Goal: Task Accomplishment & Management: Manage account settings

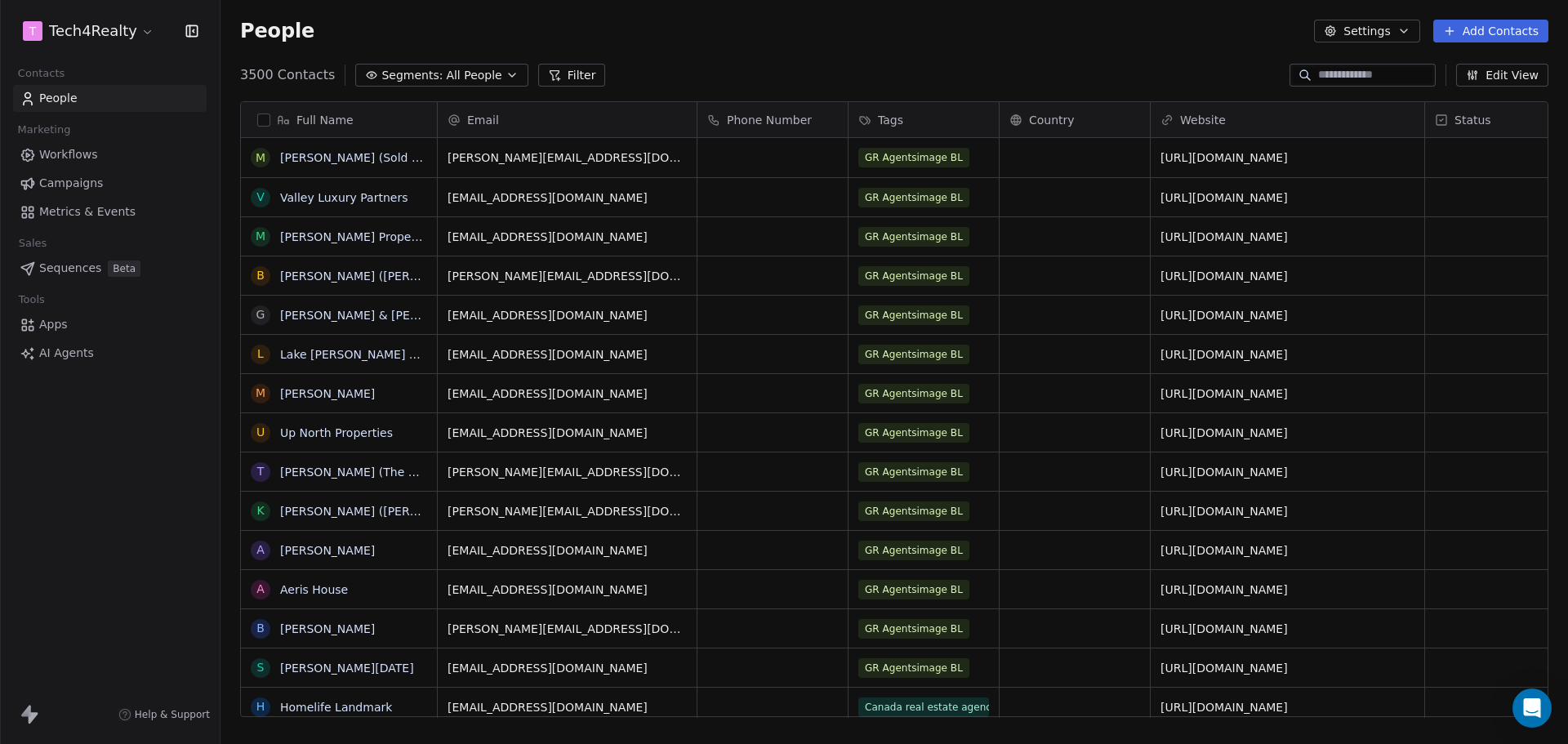
scroll to position [642, 1335]
click at [80, 178] on span "Campaigns" at bounding box center [71, 183] width 64 height 17
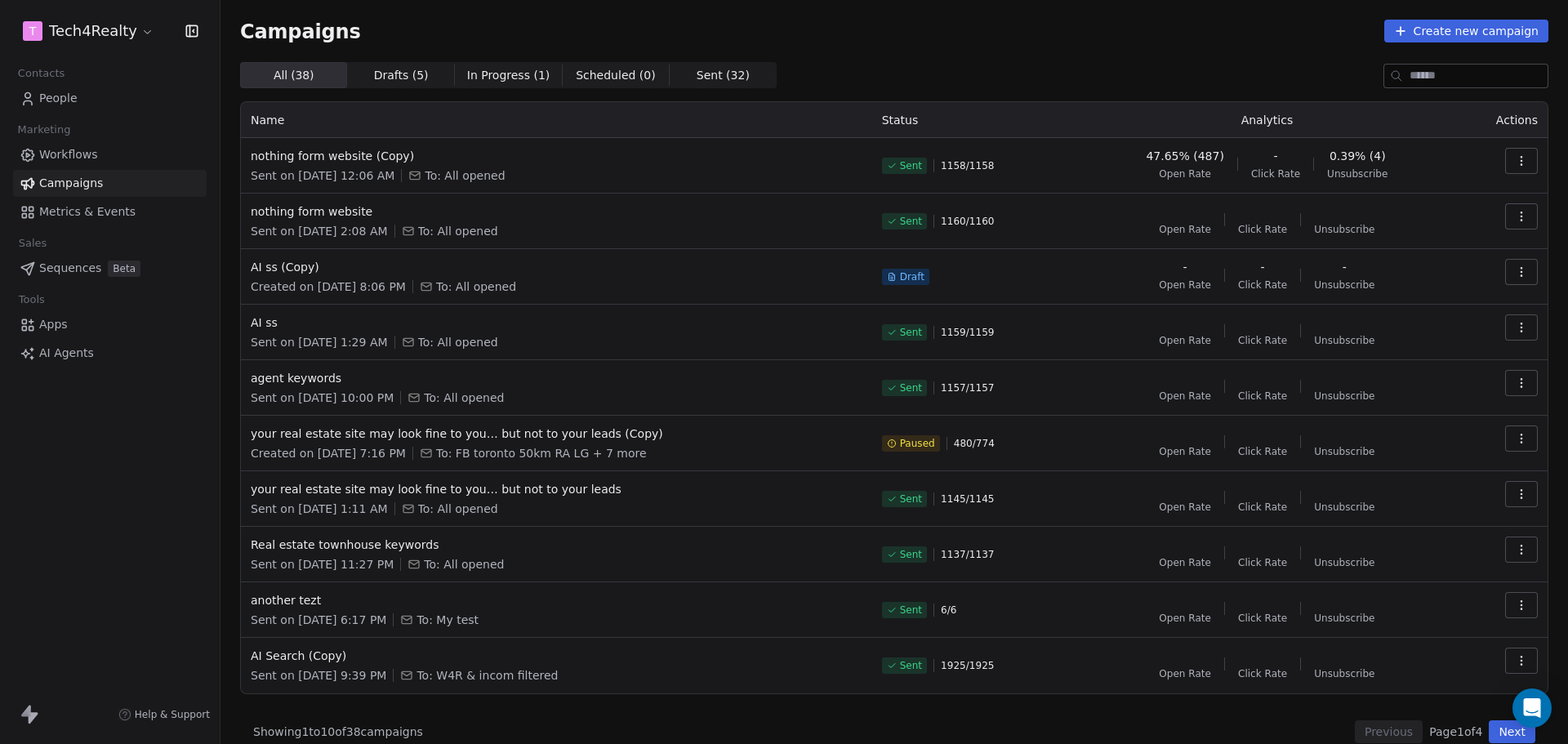
click at [974, 47] on div "Campaigns Create new campaign All ( 38 ) All ( 38 ) Drafts ( 5 ) Drafts ( 5 ) I…" at bounding box center [894, 382] width 1308 height 723
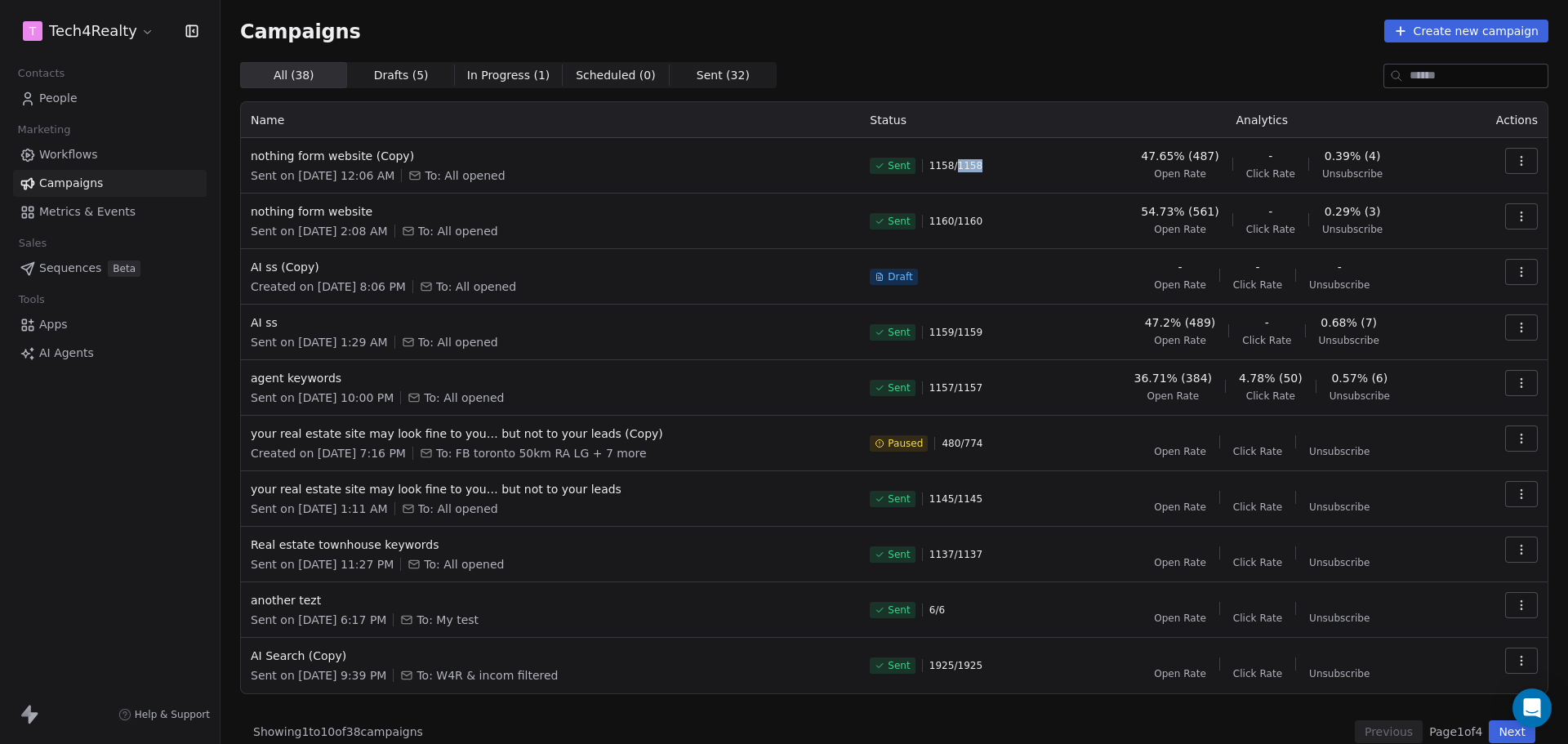
drag, startPoint x: 948, startPoint y: 169, endPoint x: 1039, endPoint y: 165, distance: 91.1
click at [999, 161] on div "Sent 1158 / 1158" at bounding box center [961, 166] width 184 height 36
click at [1118, 184] on td "47.65% (487) Open Rate - Click Rate 0.39% (4) Unsubscribe" at bounding box center [1261, 165] width 395 height 55
drag, startPoint x: 1140, startPoint y: 157, endPoint x: 1179, endPoint y: 157, distance: 39.0
click at [1179, 157] on div "47.65% (487) Open Rate - Click Rate 0.39% (4) Unsubscribe" at bounding box center [1262, 164] width 376 height 33
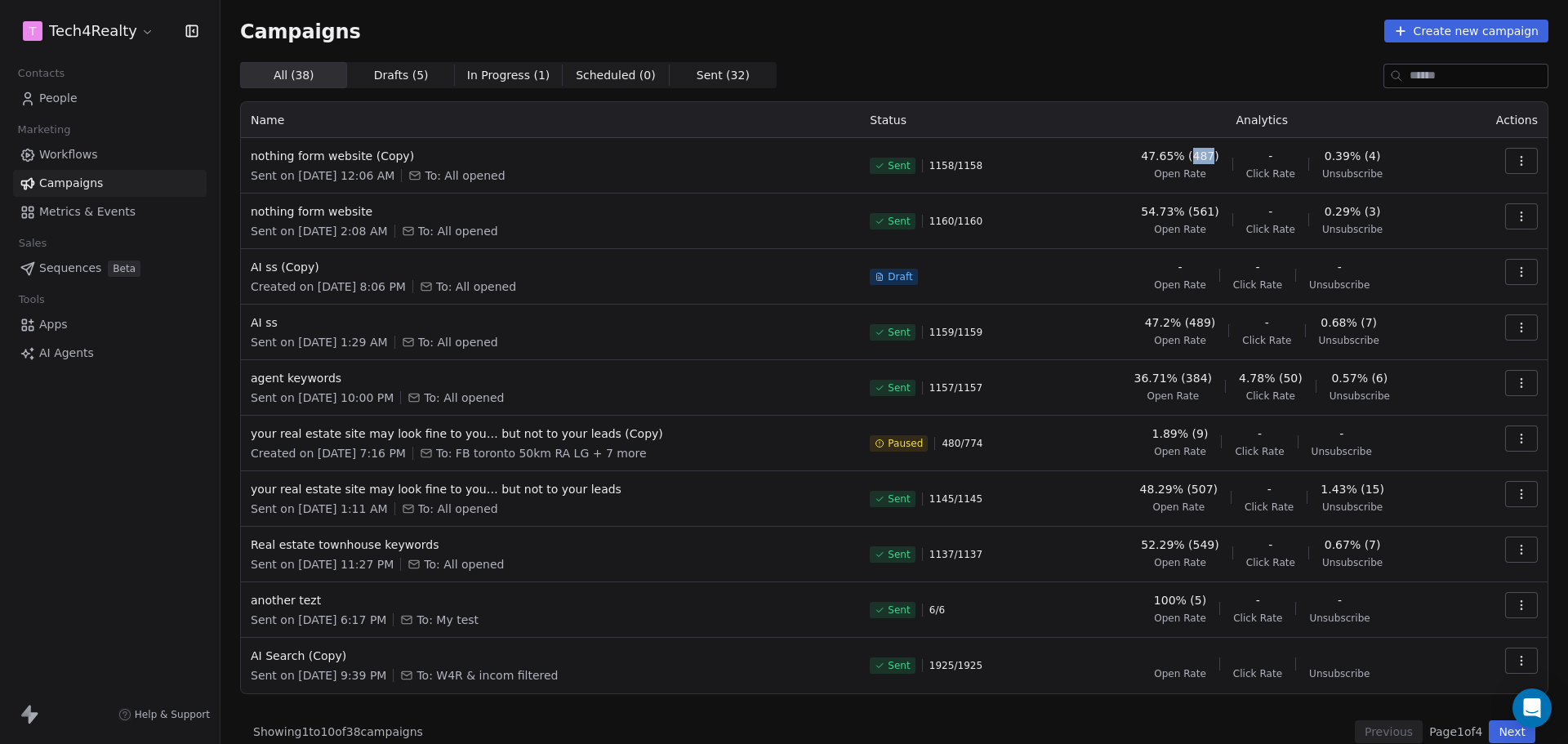
drag, startPoint x: 1187, startPoint y: 158, endPoint x: 1206, endPoint y: 158, distance: 19.0
click at [1206, 158] on span "47.65% (487)" at bounding box center [1179, 156] width 77 height 16
click at [1214, 186] on td "47.65% (487) Open Rate - Click Rate 0.39% (4) Unsubscribe" at bounding box center [1261, 165] width 395 height 55
drag, startPoint x: 1325, startPoint y: 158, endPoint x: 1408, endPoint y: 158, distance: 83.0
click at [1408, 158] on div "47.65% (487) Open Rate - Click Rate 0.39% (4) Unsubscribe" at bounding box center [1262, 164] width 376 height 33
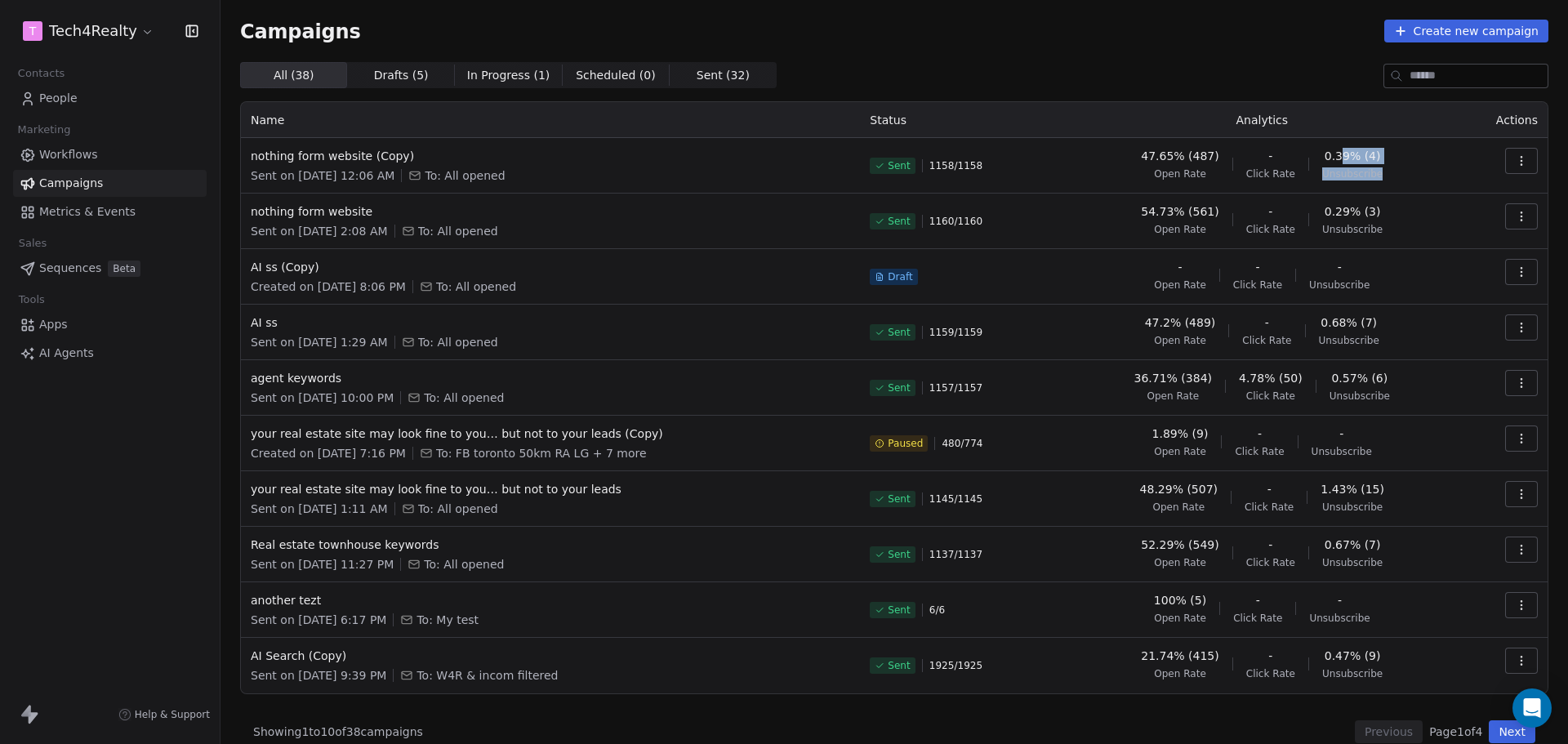
click at [1402, 164] on div "47.65% (487) Open Rate - Click Rate 0.39% (4) Unsubscribe" at bounding box center [1262, 164] width 376 height 33
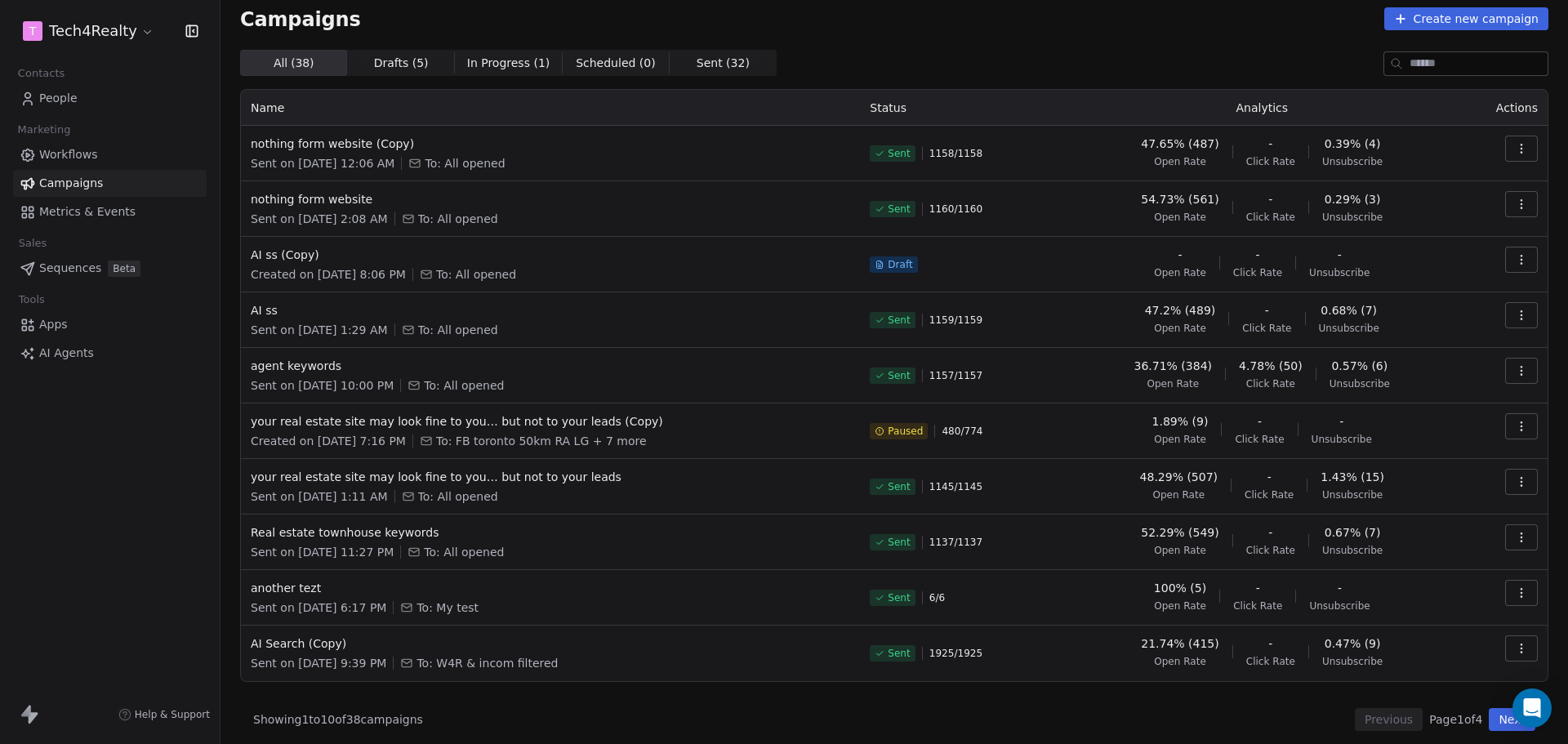
scroll to position [19, 0]
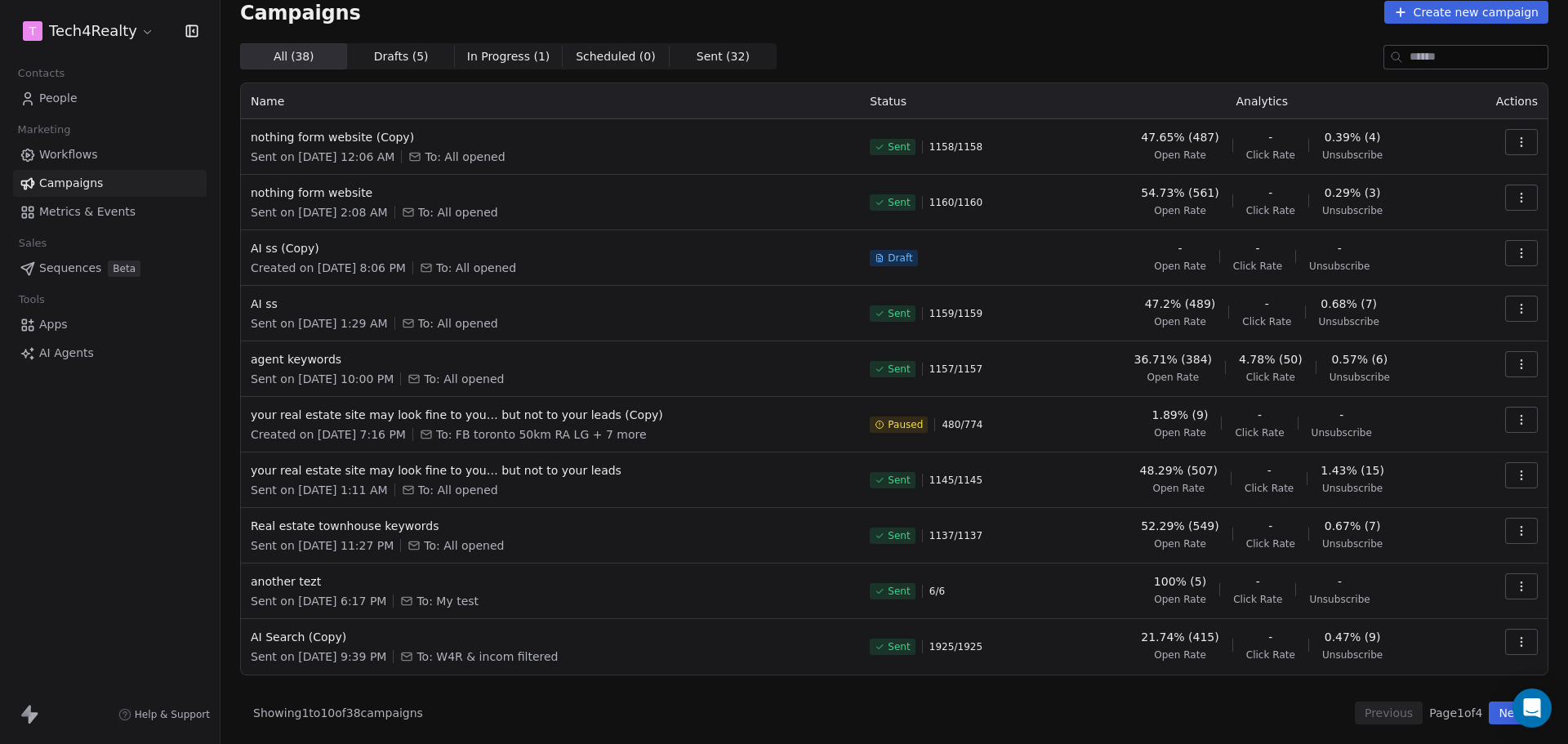
click at [140, 28] on html "T Tech4Realty Contacts People Marketing Workflows Campaigns Metrics & Events Sa…" at bounding box center [784, 372] width 1568 height 744
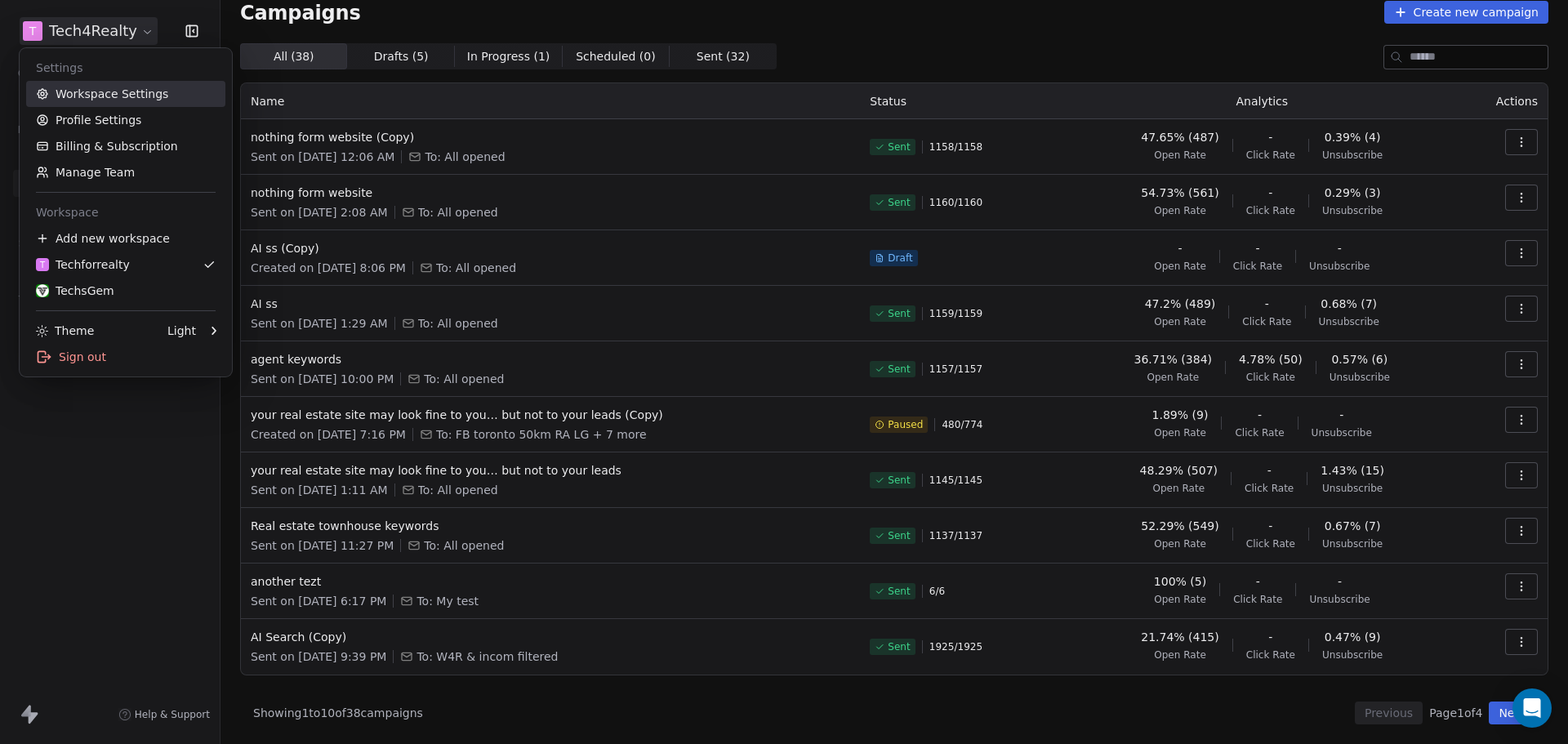
click at [125, 92] on link "Workspace Settings" at bounding box center [125, 94] width 199 height 26
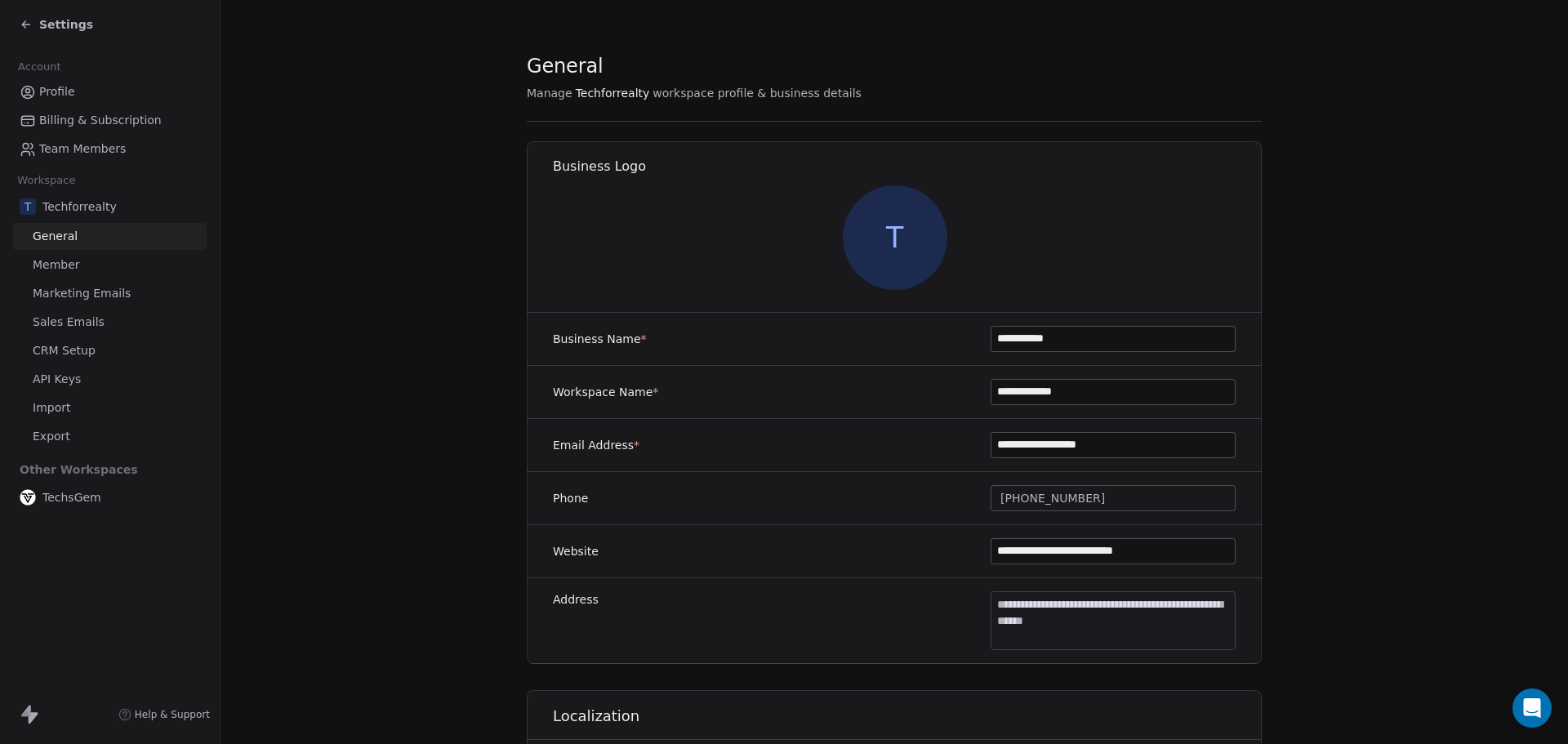
click at [77, 299] on span "Marketing Emails" at bounding box center [82, 293] width 98 height 17
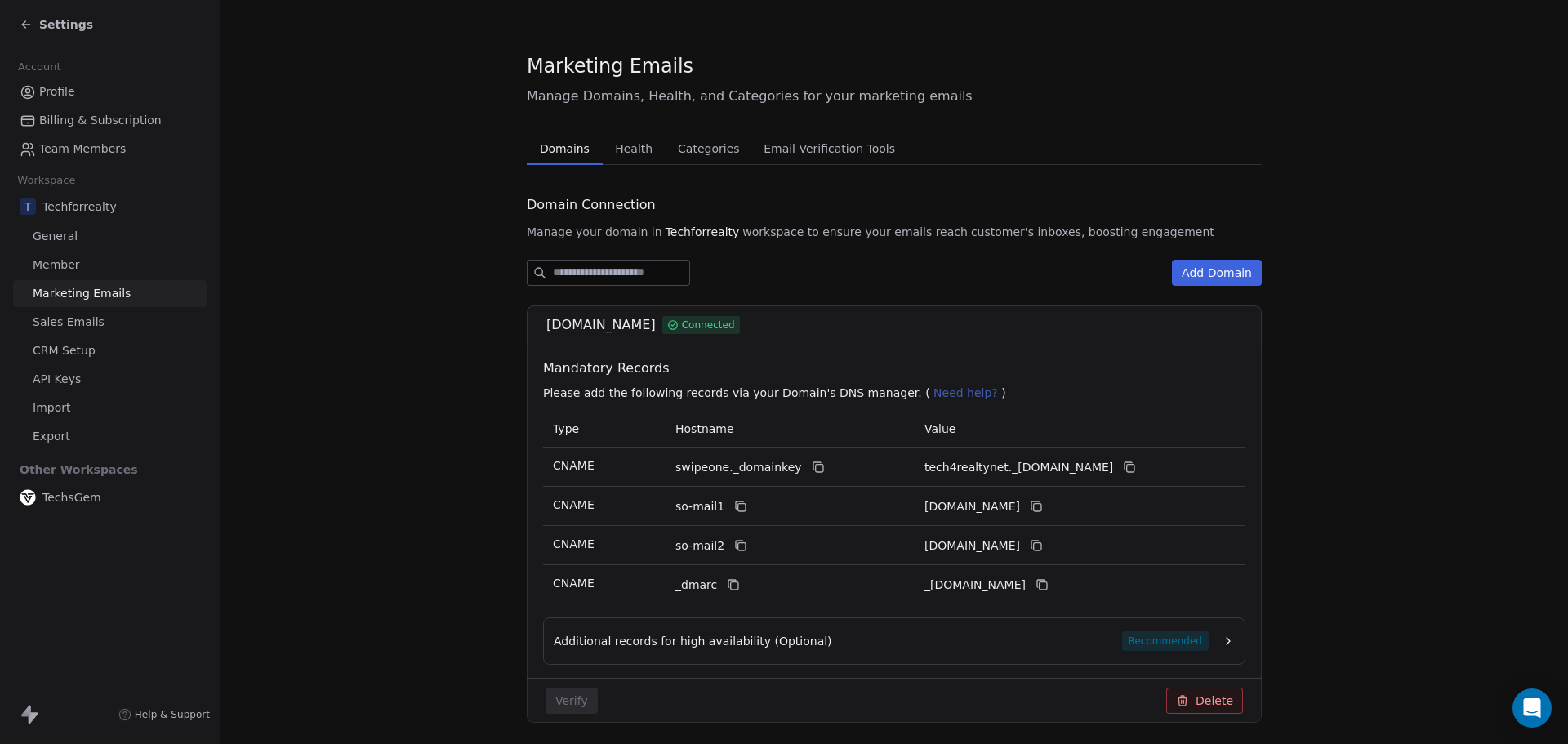
click at [78, 323] on span "Sales Emails" at bounding box center [68, 322] width 72 height 17
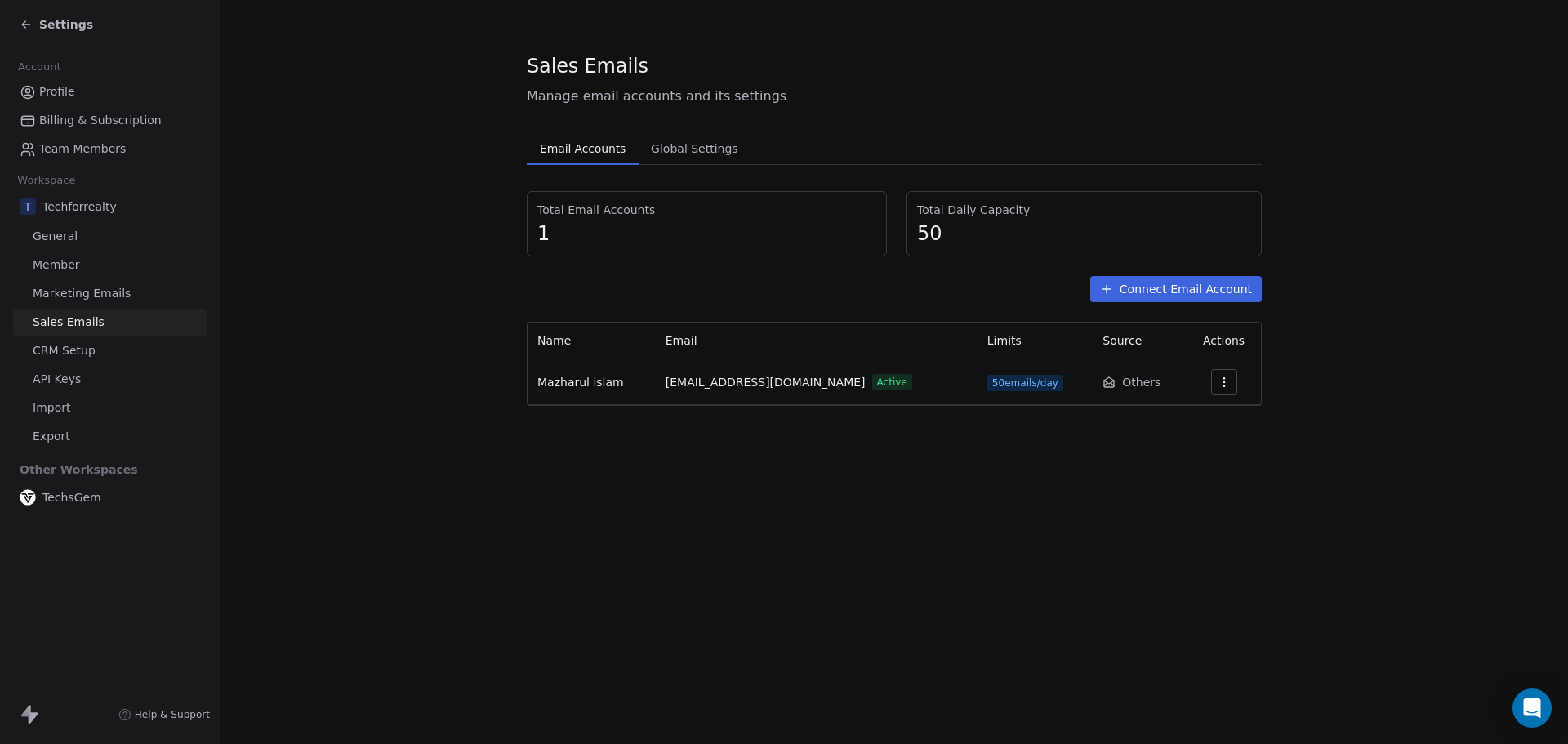
click at [73, 291] on span "Marketing Emails" at bounding box center [82, 293] width 98 height 17
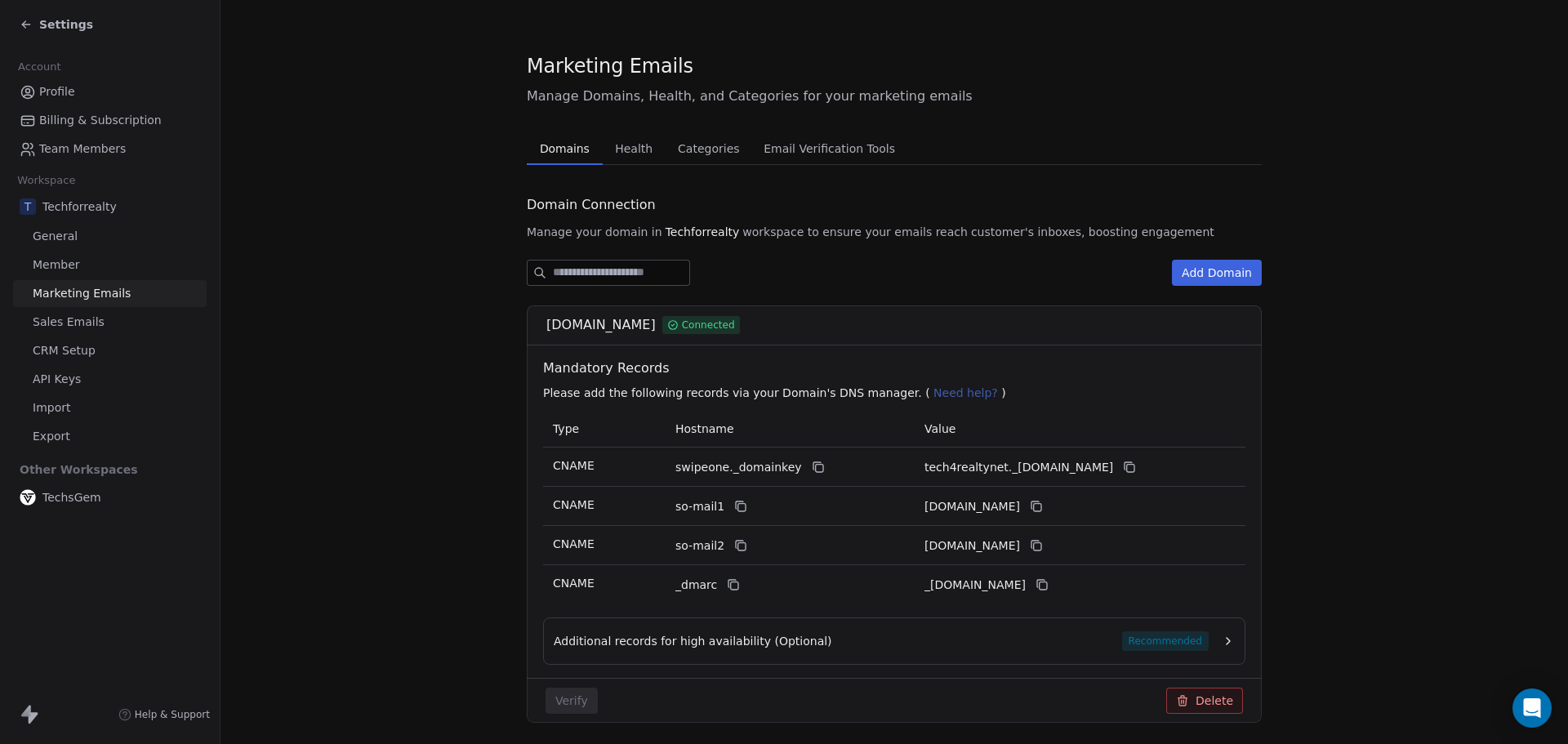
click at [59, 25] on span "Settings" at bounding box center [65, 25] width 54 height 16
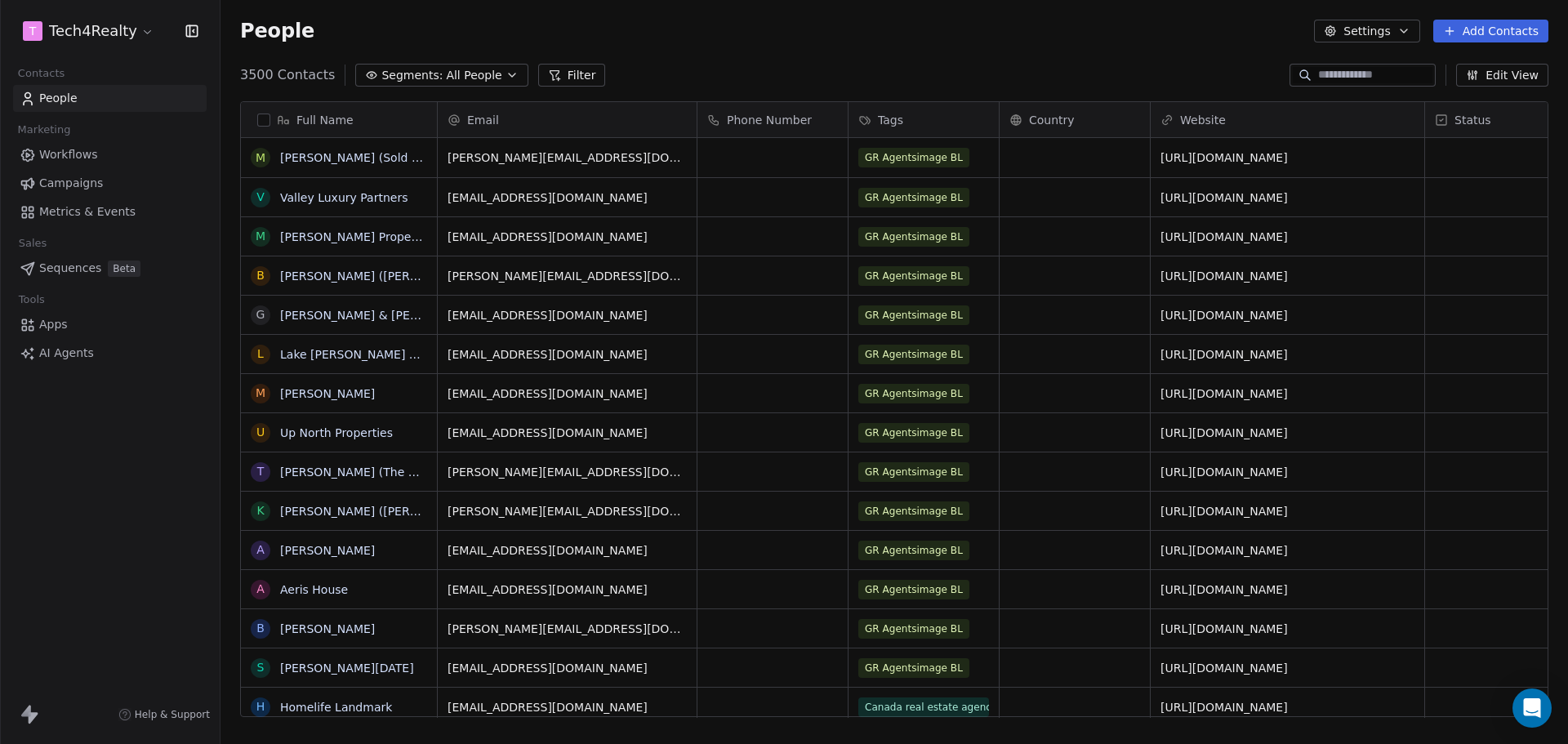
scroll to position [642, 1335]
click at [96, 36] on html "T Tech4Realty Contacts People Marketing Workflows Campaigns Metrics & Events Sa…" at bounding box center [784, 372] width 1568 height 744
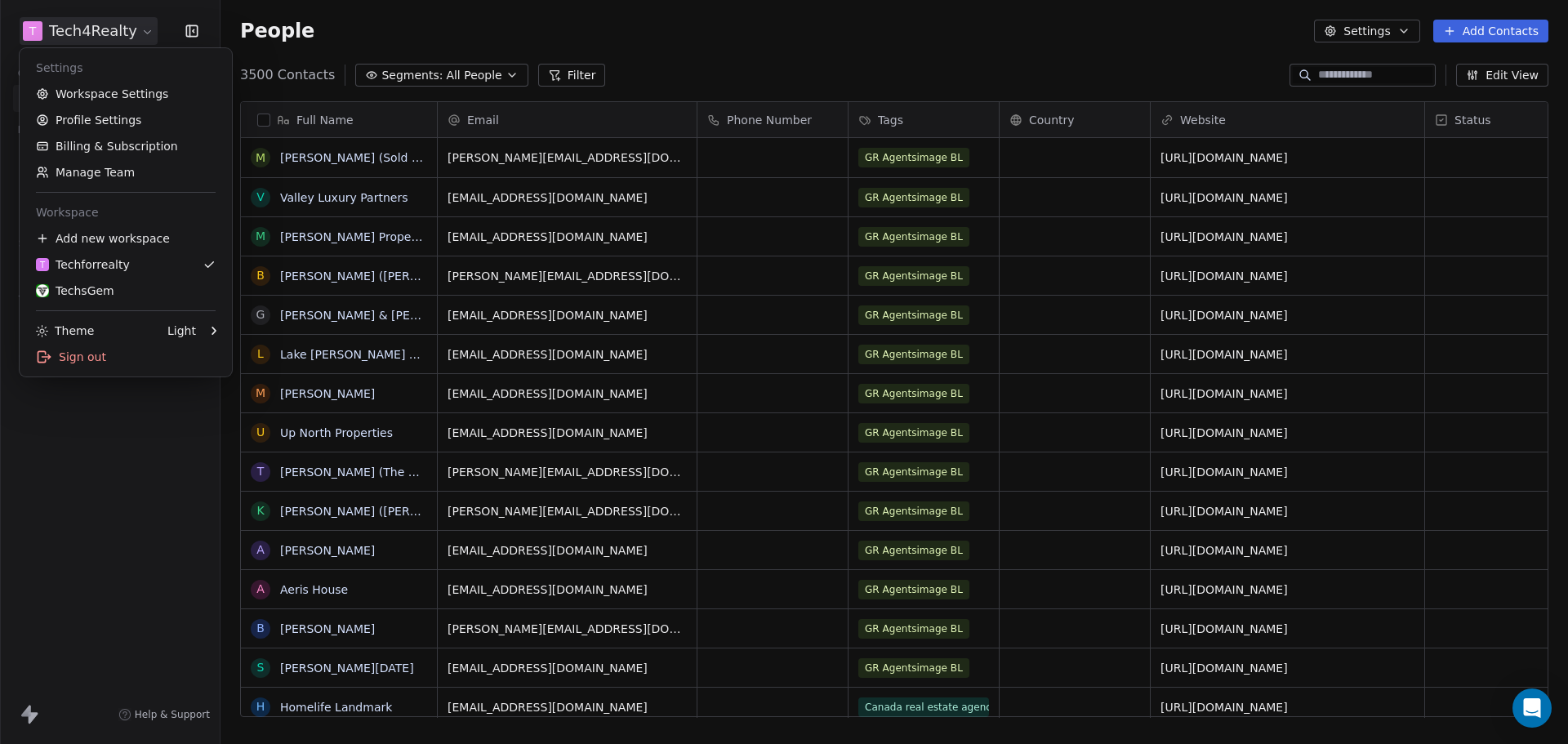
click at [290, 38] on html "T Tech4Realty Contacts People Marketing Workflows Campaigns Metrics & Events Sa…" at bounding box center [784, 372] width 1568 height 744
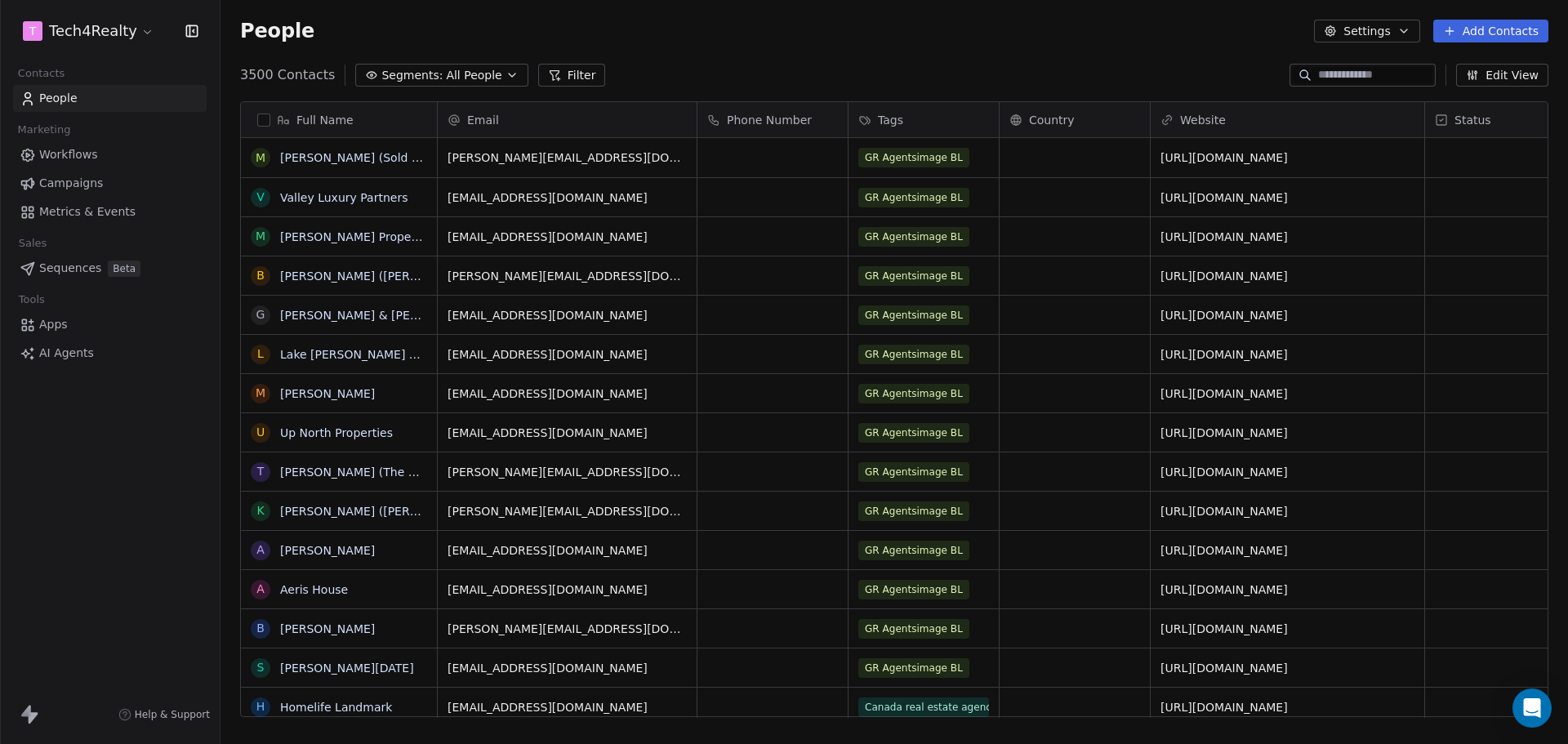
click at [93, 44] on html "T Tech4Realty Contacts People Marketing Workflows Campaigns Metrics & Events Sa…" at bounding box center [784, 372] width 1568 height 744
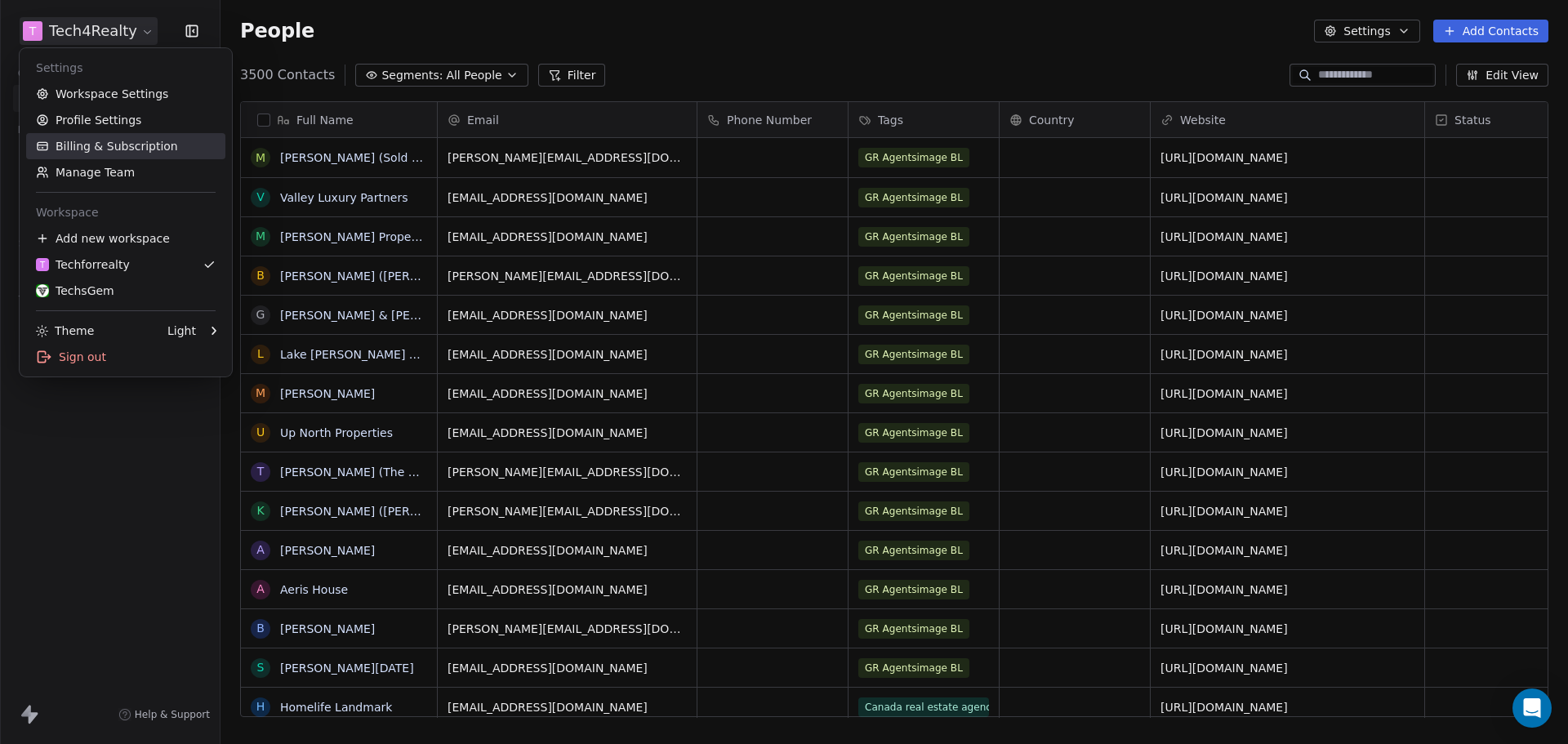
click at [103, 143] on link "Billing & Subscription" at bounding box center [125, 146] width 199 height 26
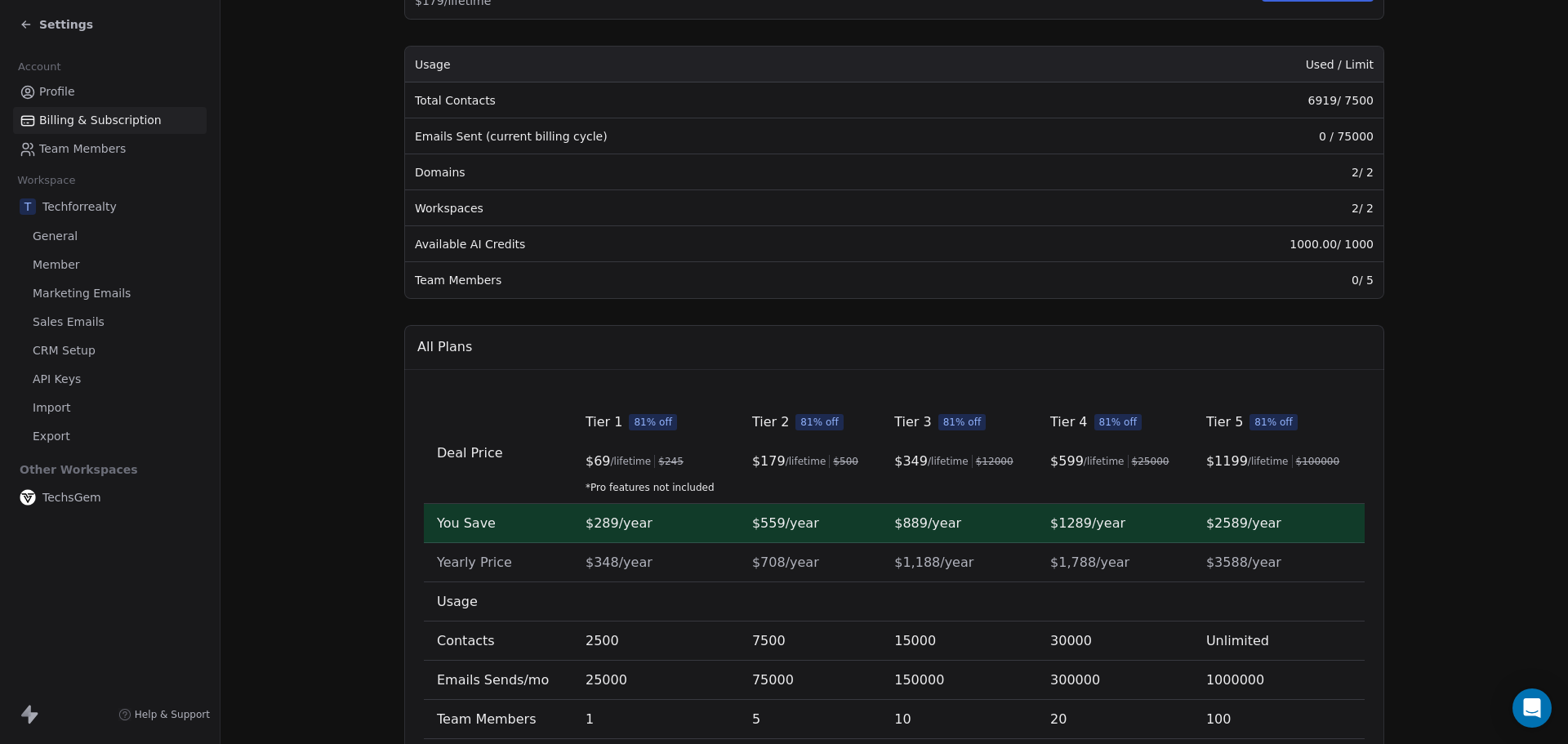
scroll to position [82, 0]
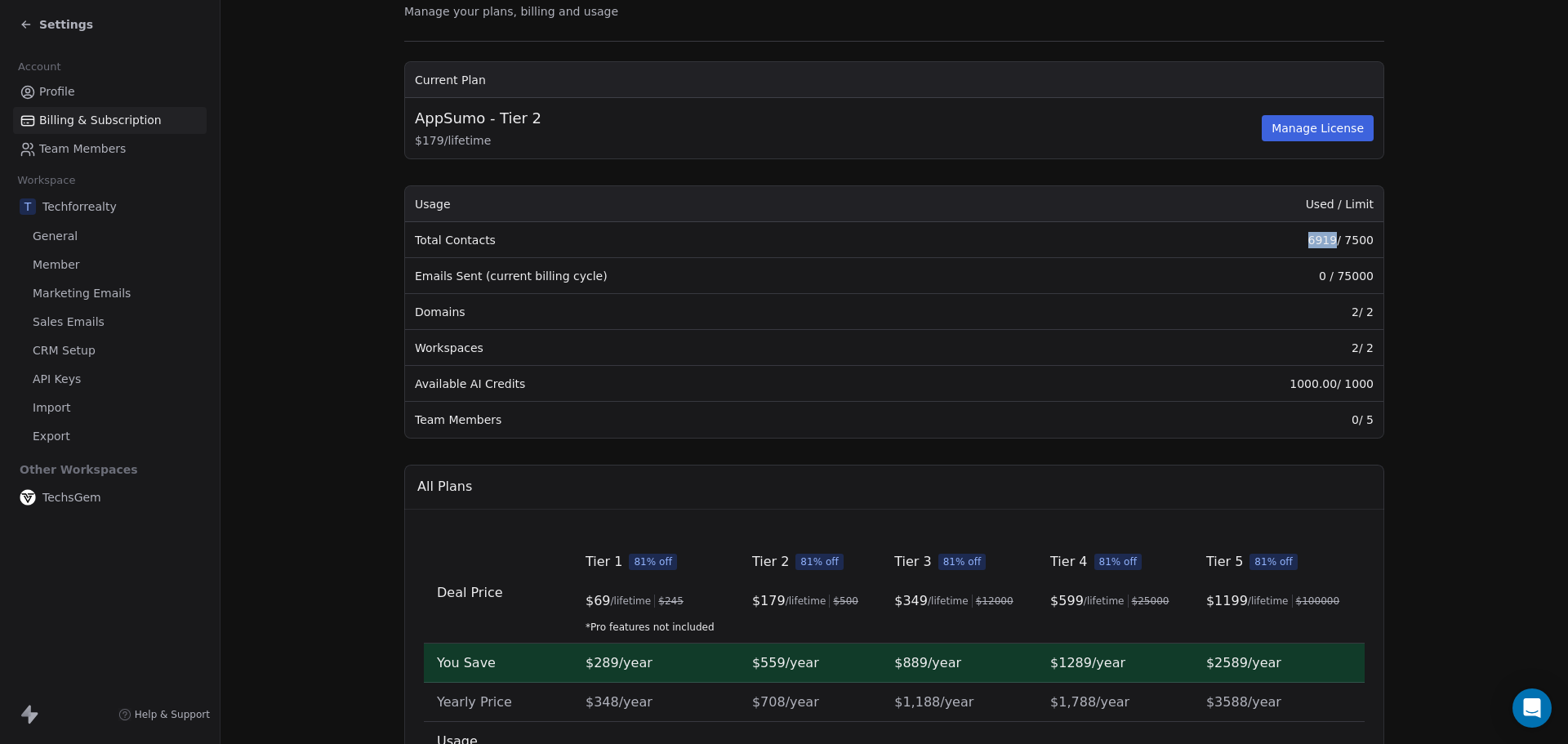
drag, startPoint x: 1331, startPoint y: 240, endPoint x: 1297, endPoint y: 240, distance: 34.0
click at [1297, 240] on td "6919 / 7500" at bounding box center [1223, 241] width 321 height 36
click at [1066, 238] on td "6919 / 7500" at bounding box center [1223, 241] width 321 height 36
click at [1418, 313] on section "Billing & Subscription Manage your plans, billing and usage Current Plan AppSum…" at bounding box center [894, 500] width 1347 height 1163
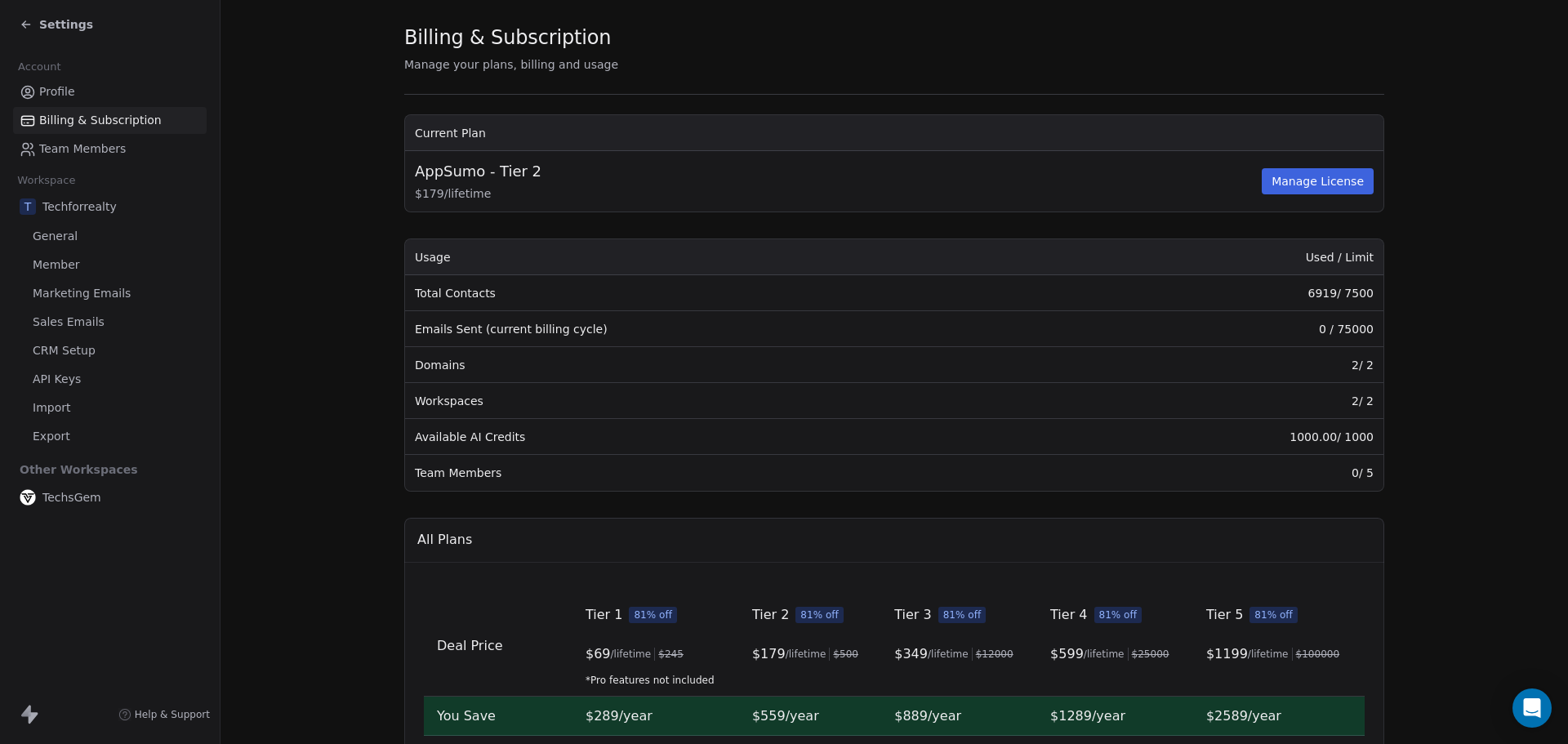
scroll to position [0, 0]
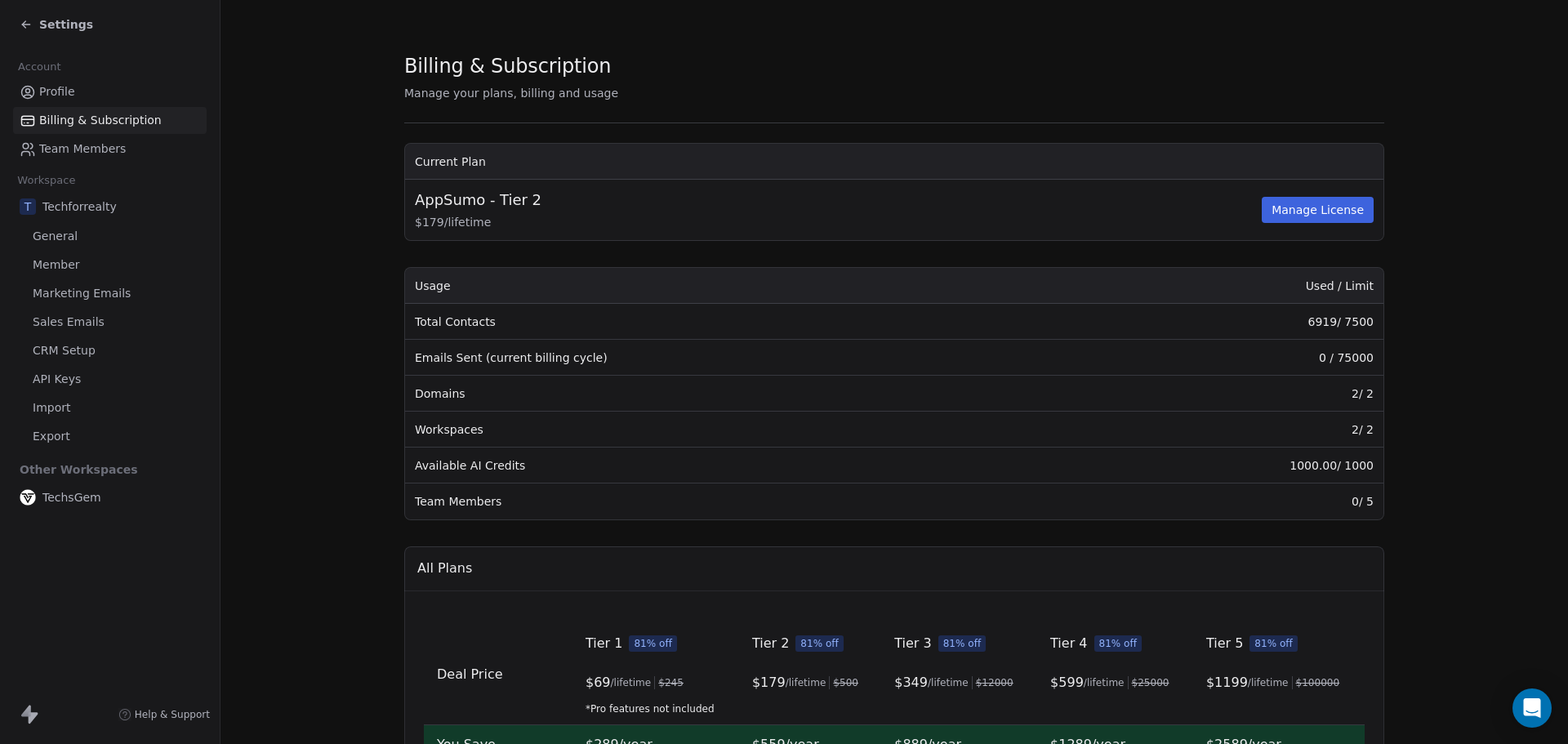
click at [41, 29] on span "Settings" at bounding box center [65, 25] width 54 height 16
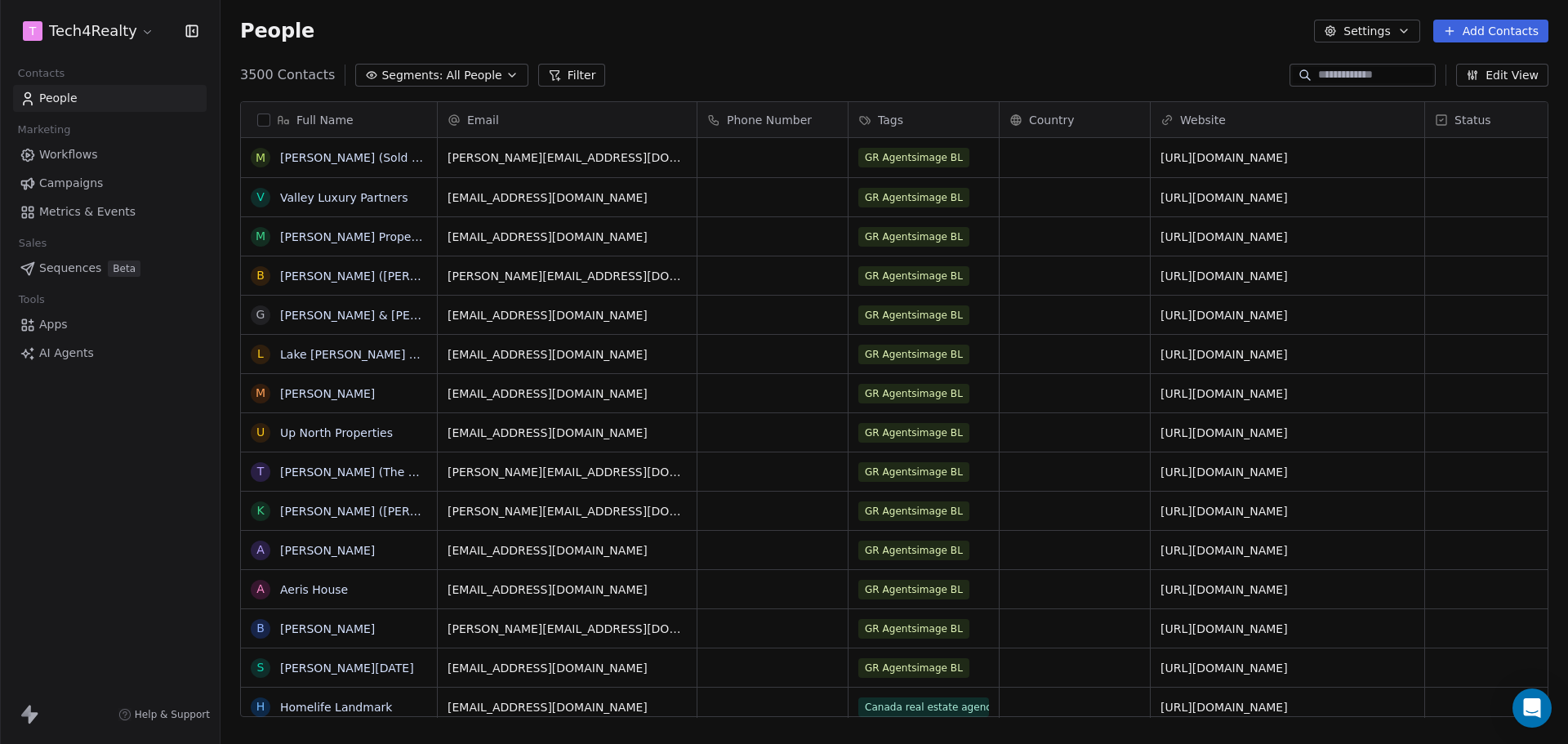
scroll to position [642, 1335]
click at [738, 55] on div "People Settings Add Contacts" at bounding box center [894, 31] width 1347 height 62
